Goal: Task Accomplishment & Management: Complete application form

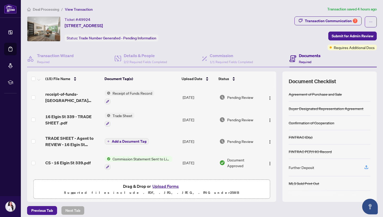
scroll to position [3, 0]
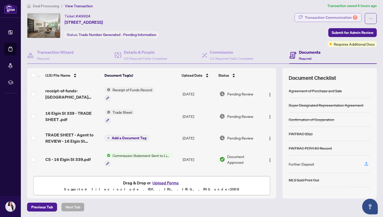
click at [345, 18] on div "Transaction Communication 7" at bounding box center [330, 17] width 53 height 8
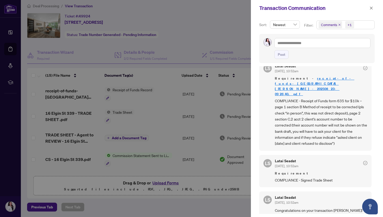
scroll to position [375, 0]
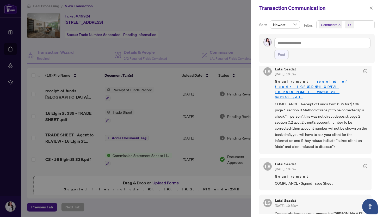
click at [363, 164] on icon "check-circle" at bounding box center [365, 166] width 4 height 4
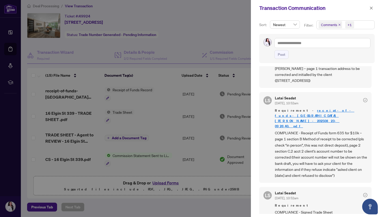
scroll to position [327, 0]
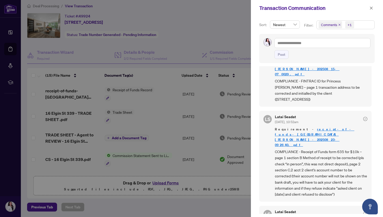
click at [363, 117] on icon "check-circle" at bounding box center [365, 119] width 4 height 4
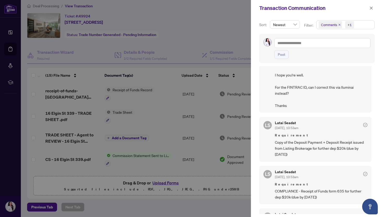
scroll to position [0, 0]
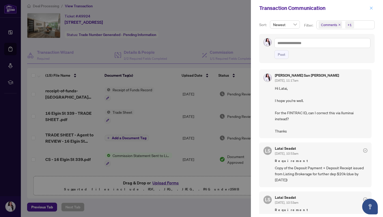
click at [372, 7] on icon "close" at bounding box center [371, 8] width 3 height 3
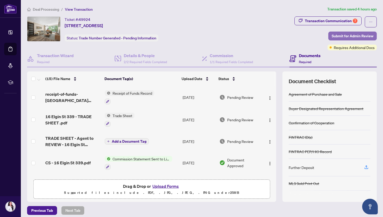
click at [347, 34] on span "Submit for Admin Review" at bounding box center [352, 36] width 42 height 8
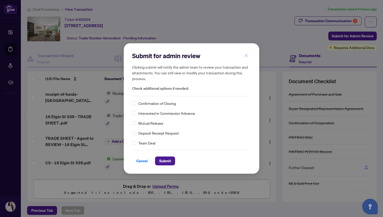
click at [247, 56] on icon "close" at bounding box center [246, 56] width 4 height 4
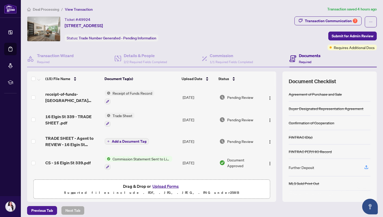
click at [48, 4] on main "Deal Processing / View Transaction Transaction saved 4 hours ago Ticket #: 4992…" at bounding box center [202, 108] width 362 height 217
click at [47, 8] on span "Deal Processing" at bounding box center [46, 9] width 26 height 5
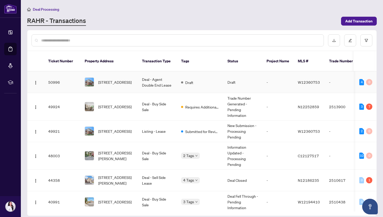
click at [149, 71] on td "Deal - Agent Double End Lease" at bounding box center [157, 82] width 39 height 22
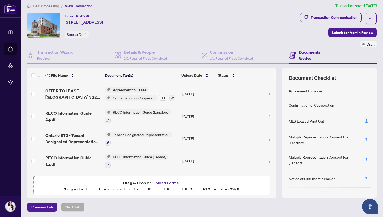
click at [312, 135] on div "Multiple Representation Consent Form (Landlord)" at bounding box center [322, 139] width 69 height 11
click at [206, 53] on icon at bounding box center [204, 55] width 5 height 5
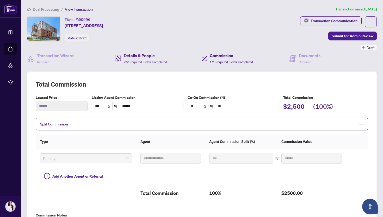
click at [156, 51] on div "Details & People 2/2 Required Fields Completed" at bounding box center [158, 58] width 87 height 17
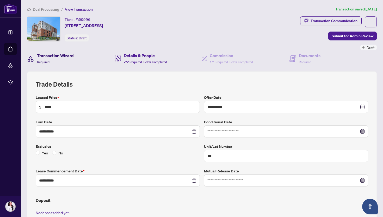
click at [55, 55] on h4 "Transaction Wizard" at bounding box center [55, 55] width 37 height 6
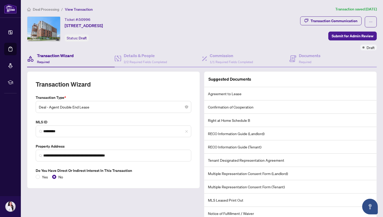
click at [47, 8] on span "Deal Processing" at bounding box center [46, 9] width 26 height 5
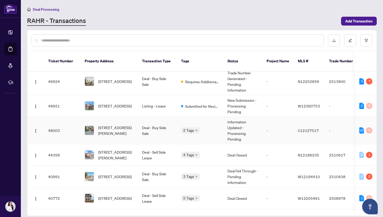
scroll to position [26, 0]
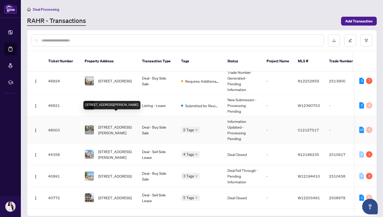
click at [103, 124] on span "233-4001 Don Mills Rd, Toronto, Ontario M2H 3J8, Canada" at bounding box center [115, 129] width 35 height 11
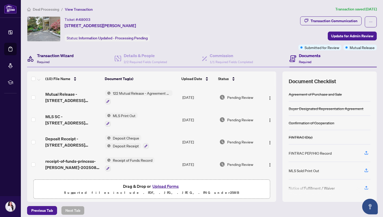
click at [59, 56] on h4 "Transaction Wizard" at bounding box center [55, 55] width 37 height 6
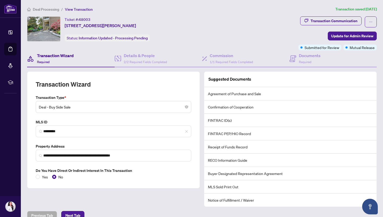
click at [49, 10] on span "Deal Processing" at bounding box center [46, 9] width 26 height 5
